Goal: Check status: Check status

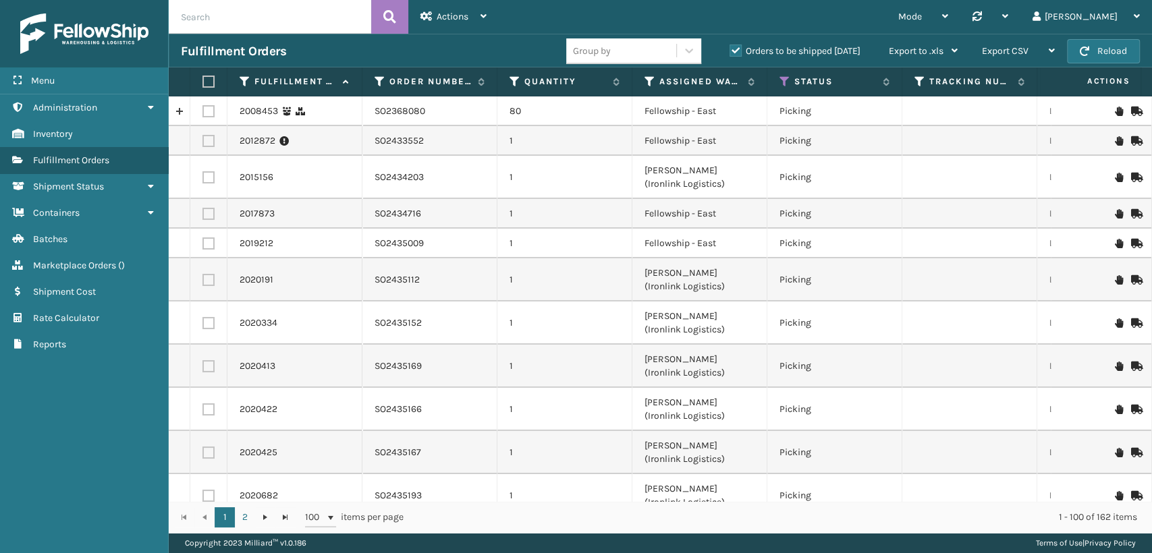
click at [283, 2] on input "text" at bounding box center [270, 17] width 202 height 34
paste input "SO2368081"
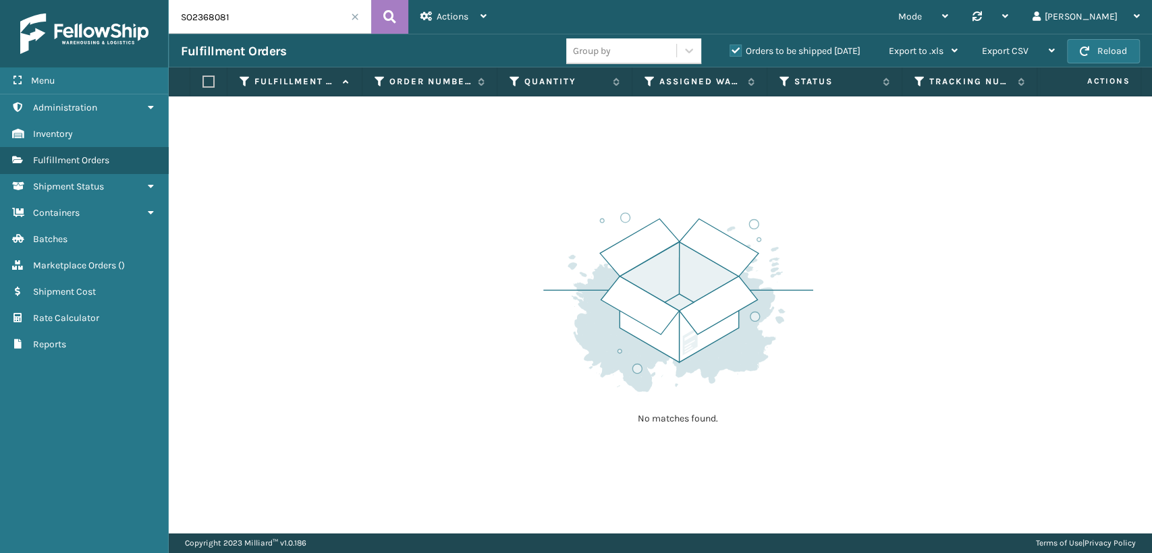
click at [742, 49] on label "Orders to be shipped [DATE]" at bounding box center [794, 50] width 131 height 11
click at [730, 49] on input "Orders to be shipped [DATE]" at bounding box center [729, 47] width 1 height 9
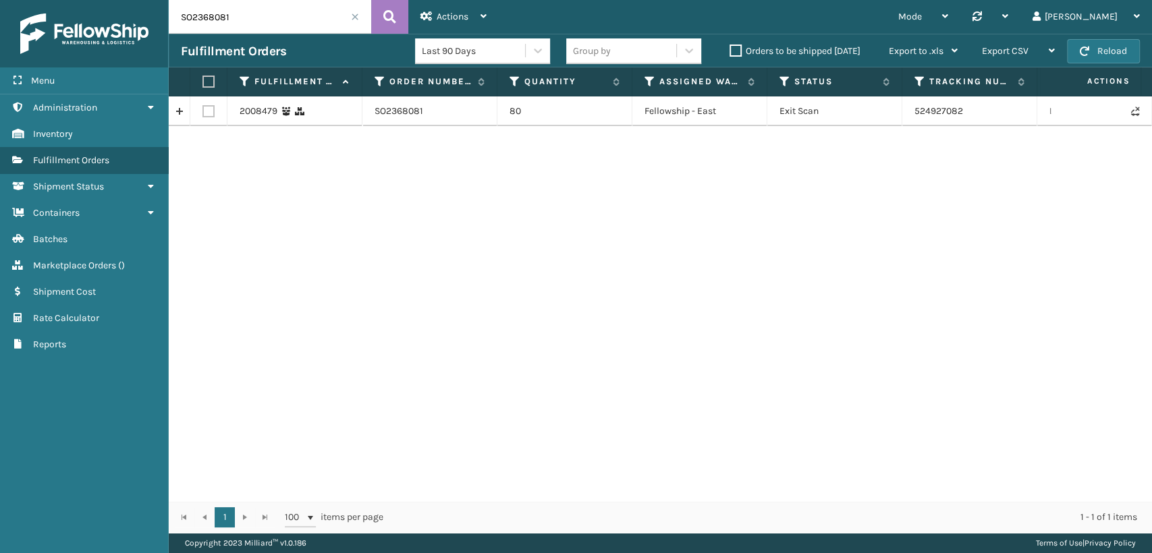
click at [938, 110] on td "524927082" at bounding box center [969, 111] width 135 height 30
copy td "524927082"
drag, startPoint x: 263, startPoint y: 18, endPoint x: 20, endPoint y: 5, distance: 242.6
click at [20, 0] on div "Menu Administration Inventory Fulfillment Orders Shipment Status Containers Bat…" at bounding box center [576, 0] width 1152 height 0
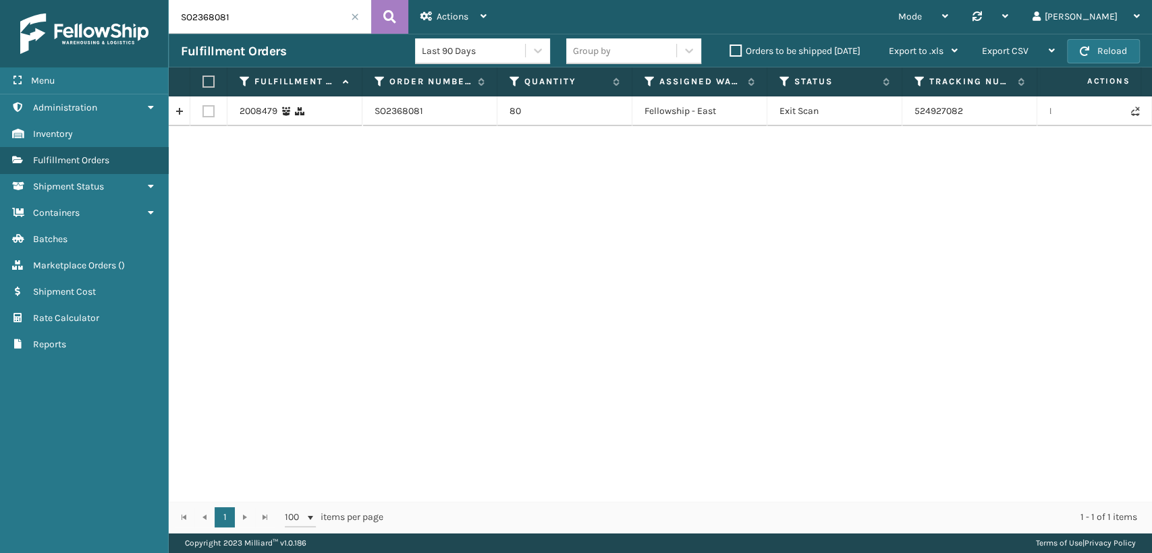
paste input "139"
click at [934, 111] on td "525178897" at bounding box center [969, 111] width 135 height 30
copy td "525178897"
drag, startPoint x: 256, startPoint y: 13, endPoint x: 119, endPoint y: 14, distance: 137.0
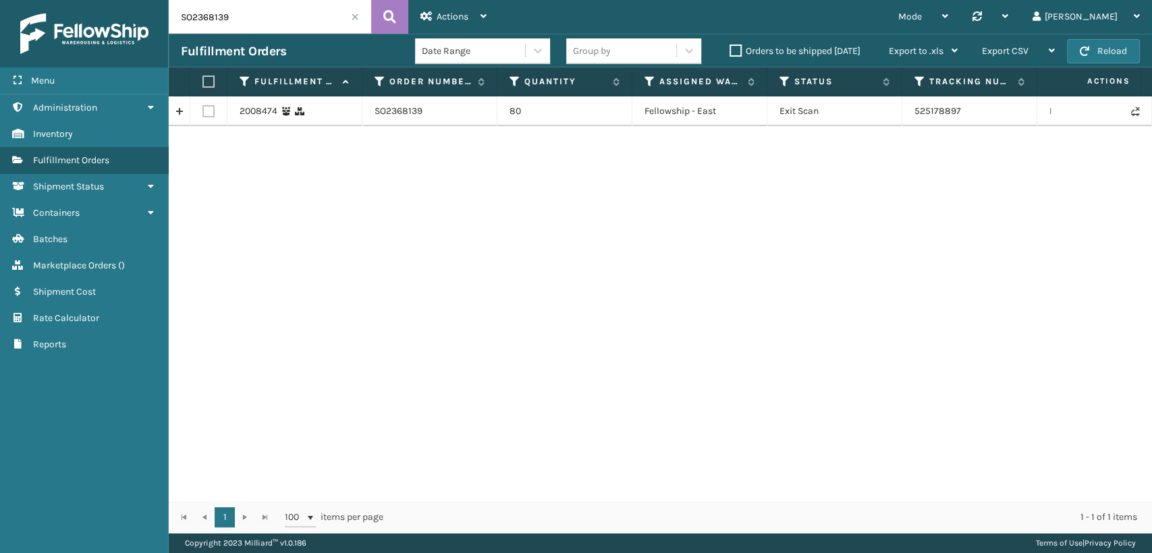
click at [119, 0] on div "Menu Administration Inventory Fulfillment Orders Shipment Status Containers Bat…" at bounding box center [576, 0] width 1152 height 0
paste input "077"
click at [941, 115] on td "525154762" at bounding box center [969, 117] width 135 height 43
copy td "525154762"
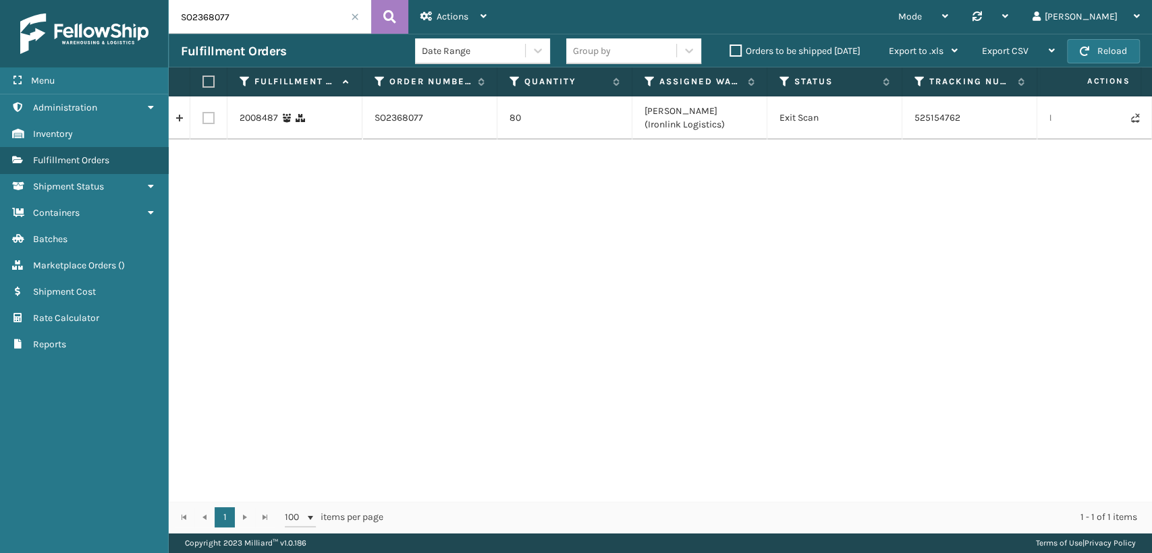
drag, startPoint x: 283, startPoint y: 20, endPoint x: 65, endPoint y: 22, distance: 218.7
click at [74, 0] on div "Menu Administration Inventory Fulfillment Orders Shipment Status Containers Bat…" at bounding box center [576, 0] width 1152 height 0
paste input "9"
click at [937, 115] on td "525156295" at bounding box center [969, 117] width 135 height 43
click at [936, 115] on td "525156295" at bounding box center [969, 117] width 135 height 43
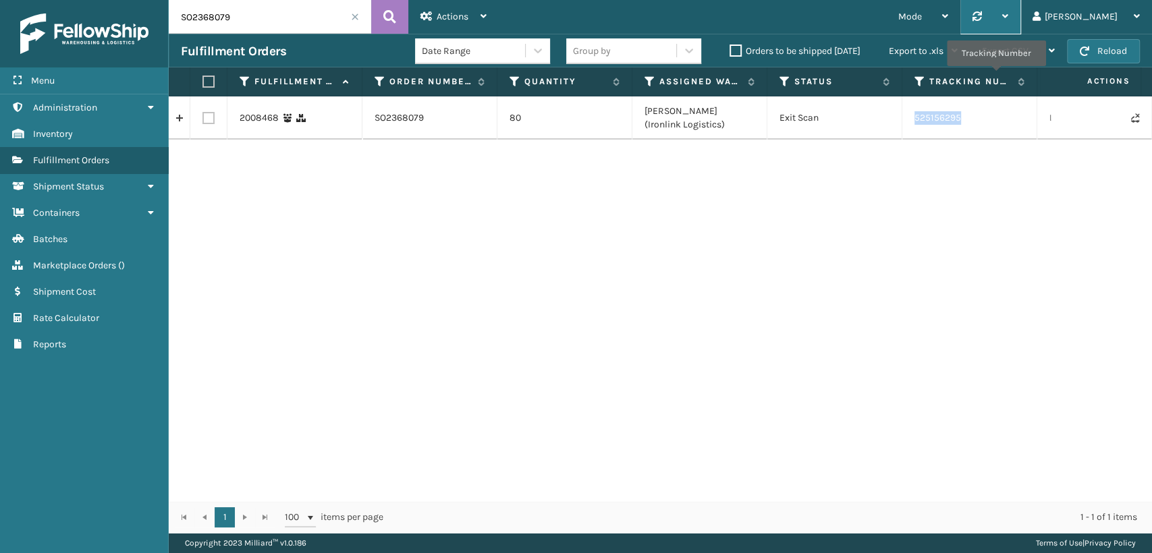
copy td "525156295"
drag, startPoint x: 283, startPoint y: 19, endPoint x: 32, endPoint y: 16, distance: 251.0
click at [57, 0] on div "Menu Administration Inventory Fulfillment Orders Shipment Status Containers Bat…" at bounding box center [576, 0] width 1152 height 0
paste input "137"
type input "SO2368137"
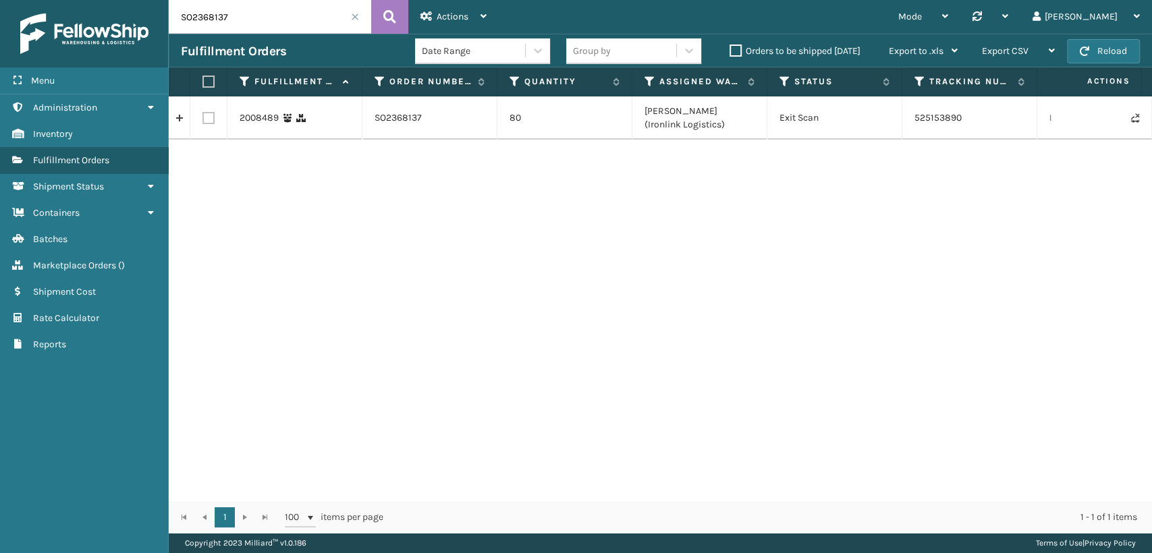
click at [927, 123] on td "525153890" at bounding box center [969, 117] width 135 height 43
copy td "525153890"
